Goal: Register for event/course

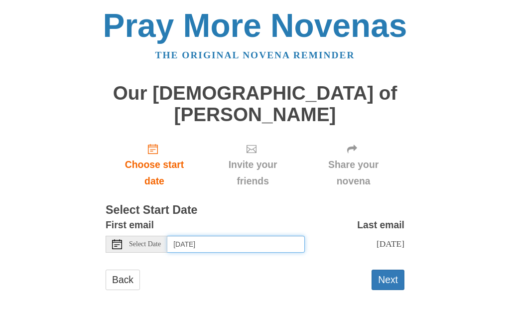
click at [210, 236] on input "Tuesday, September 30th" at bounding box center [235, 244] width 137 height 17
click at [388, 269] on button "Next" at bounding box center [388, 279] width 33 height 20
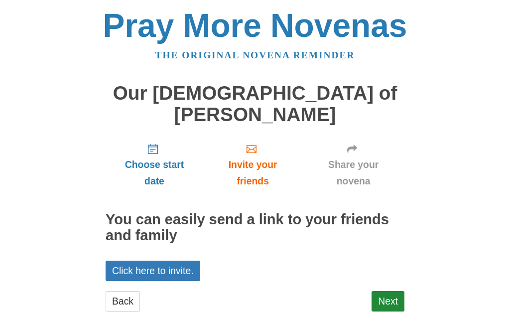
click at [127, 291] on link "Back" at bounding box center [123, 301] width 34 height 20
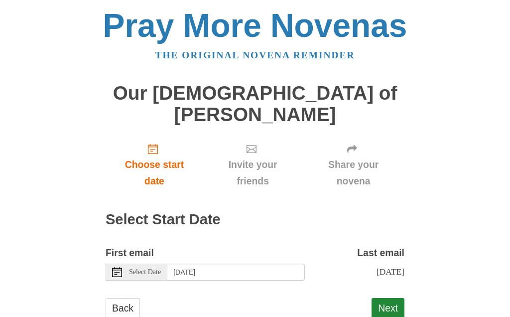
click at [395, 298] on button "Next" at bounding box center [388, 308] width 33 height 20
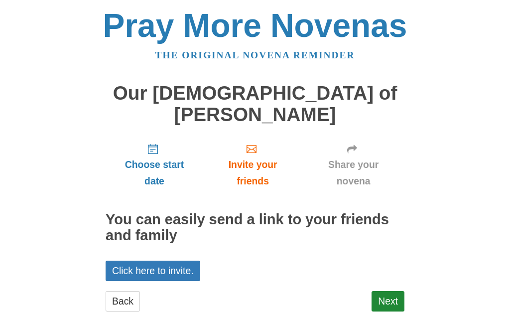
click at [392, 291] on link "Next" at bounding box center [388, 301] width 33 height 20
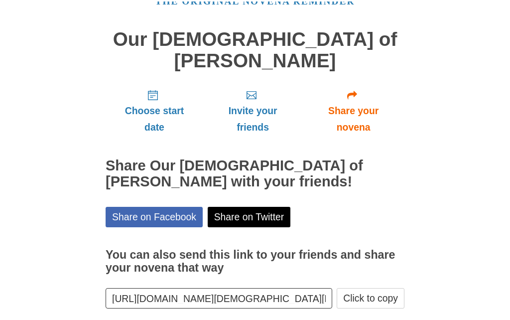
scroll to position [78, 0]
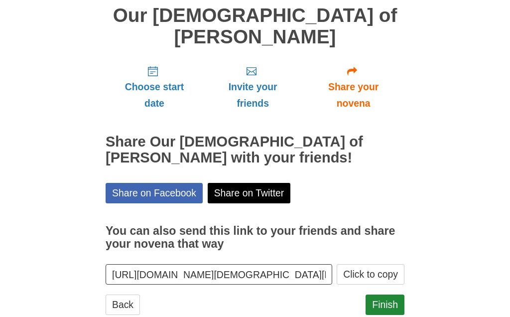
click at [375, 264] on button "Click to copy" at bounding box center [371, 274] width 68 height 20
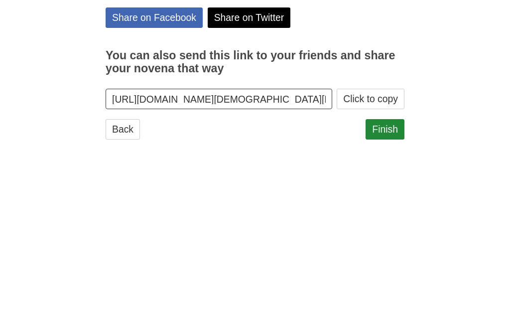
scroll to position [75, 0]
click at [387, 297] on link "Finish" at bounding box center [385, 307] width 39 height 20
